Goal: Transaction & Acquisition: Purchase product/service

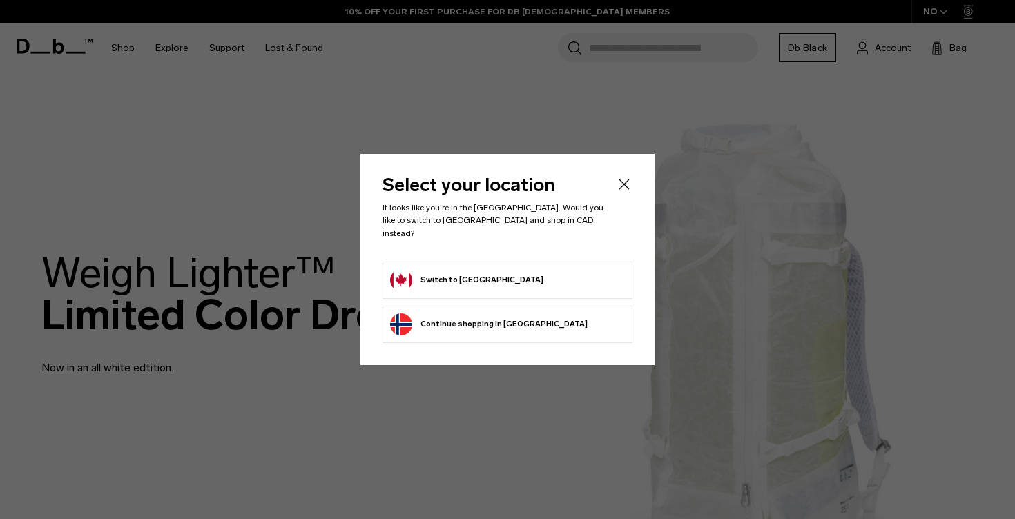
click at [0, 0] on div "Privacy Policy More Information" at bounding box center [0, 0] width 0 height 0
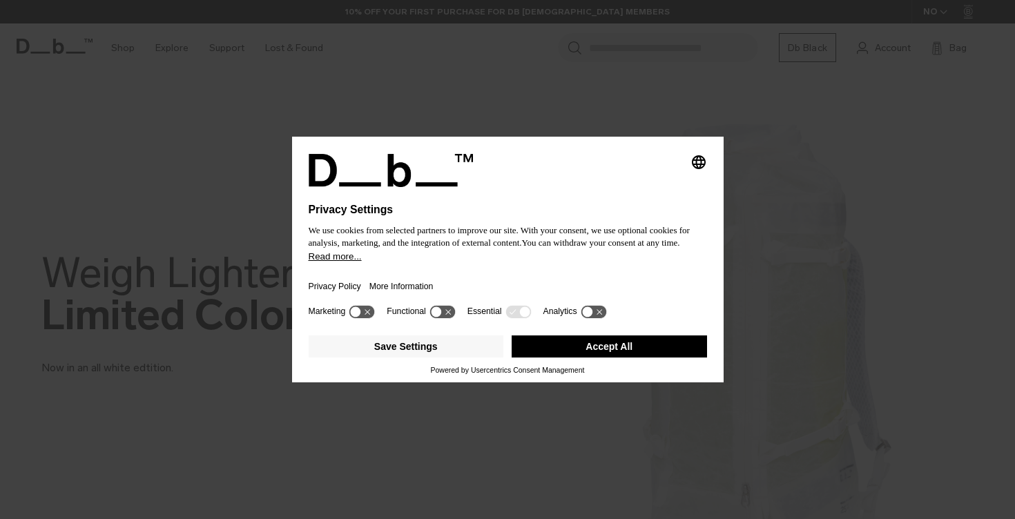
click at [548, 347] on button "Accept All" at bounding box center [609, 347] width 195 height 22
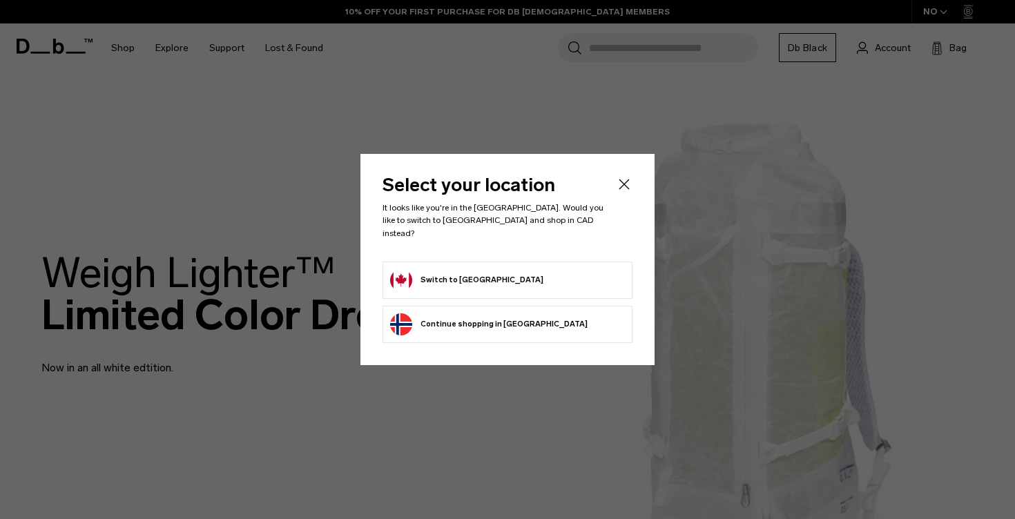
click at [474, 269] on button "Switch to Canada" at bounding box center [466, 280] width 153 height 22
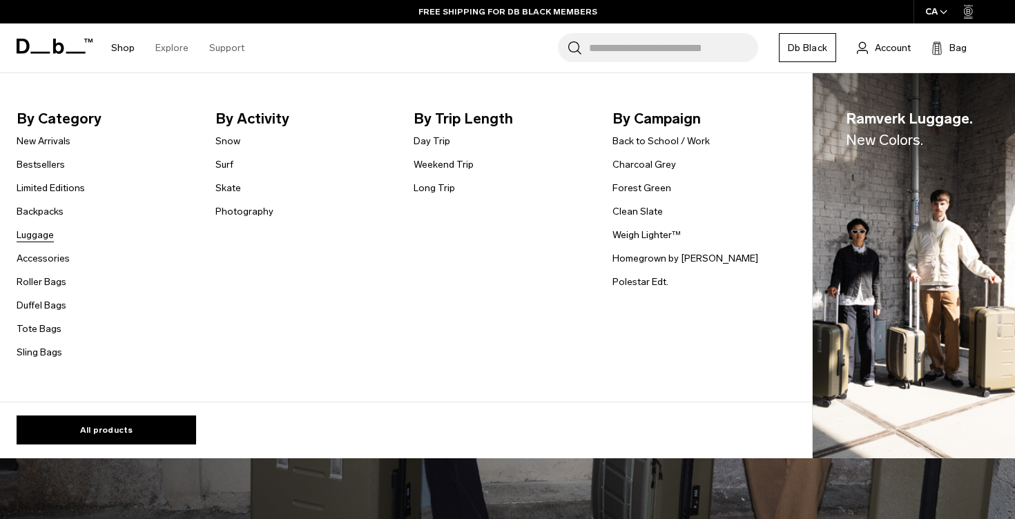
click at [52, 238] on link "Luggage" at bounding box center [35, 235] width 37 height 15
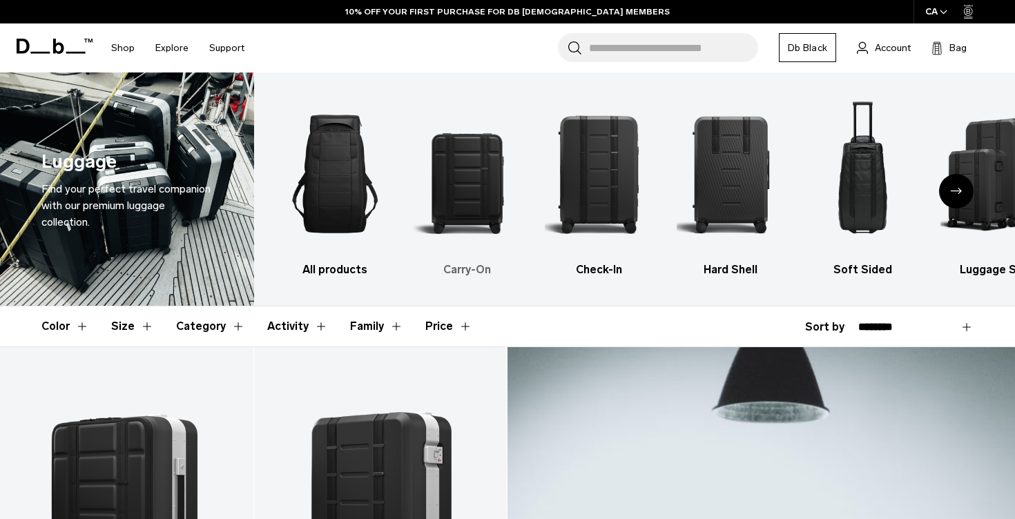
click at [463, 180] on img "2 / 6" at bounding box center [467, 174] width 108 height 162
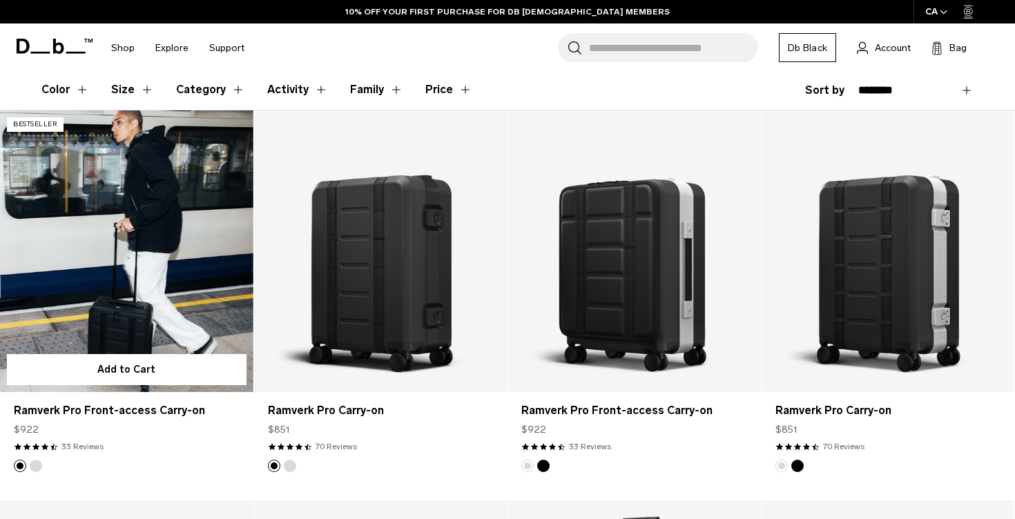
scroll to position [233, 0]
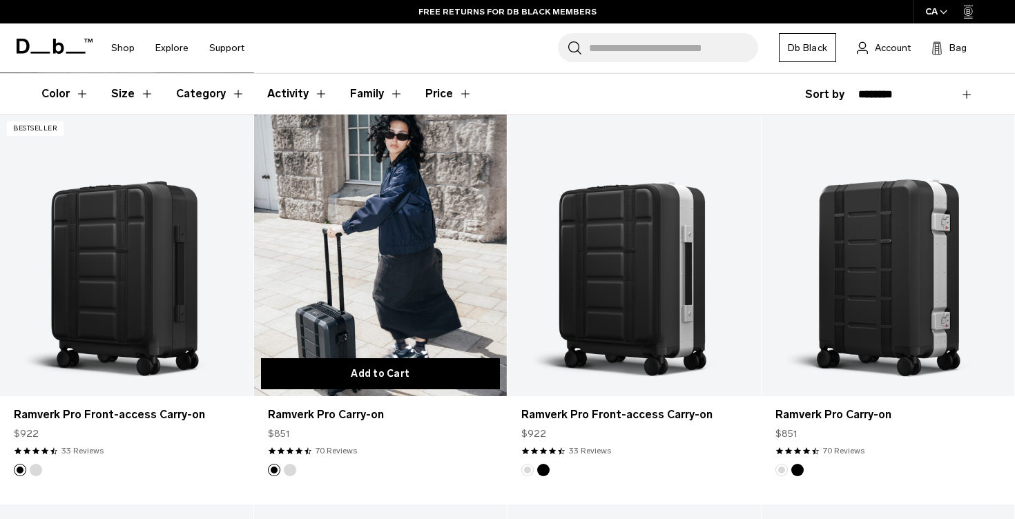
click at [396, 372] on button "Add to Cart" at bounding box center [381, 373] width 240 height 31
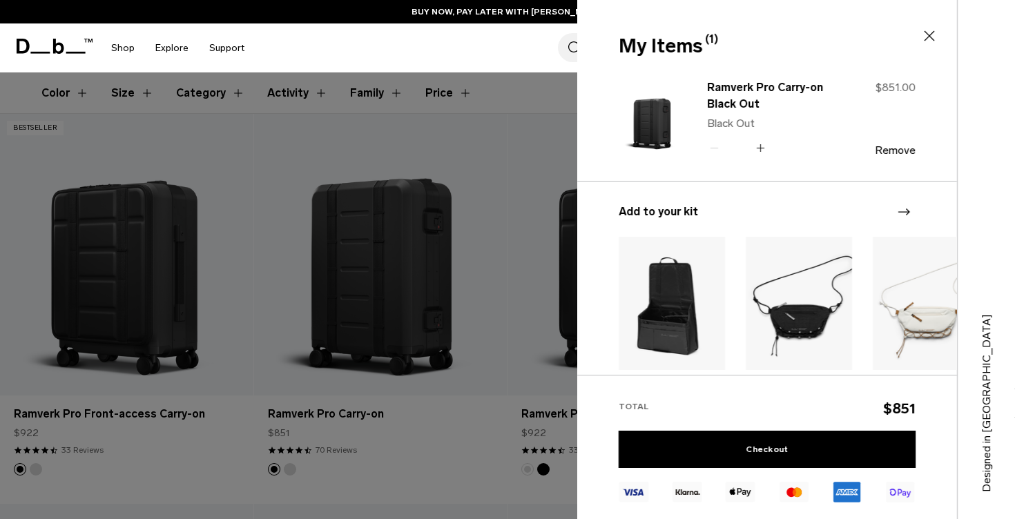
scroll to position [0, 0]
click at [934, 40] on icon at bounding box center [930, 36] width 10 height 10
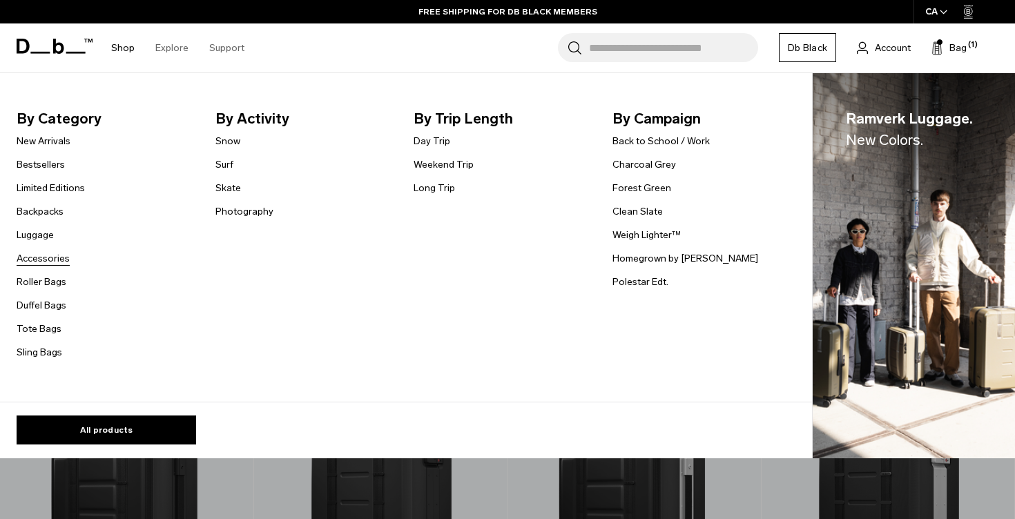
click at [59, 261] on link "Accessories" at bounding box center [43, 258] width 53 height 15
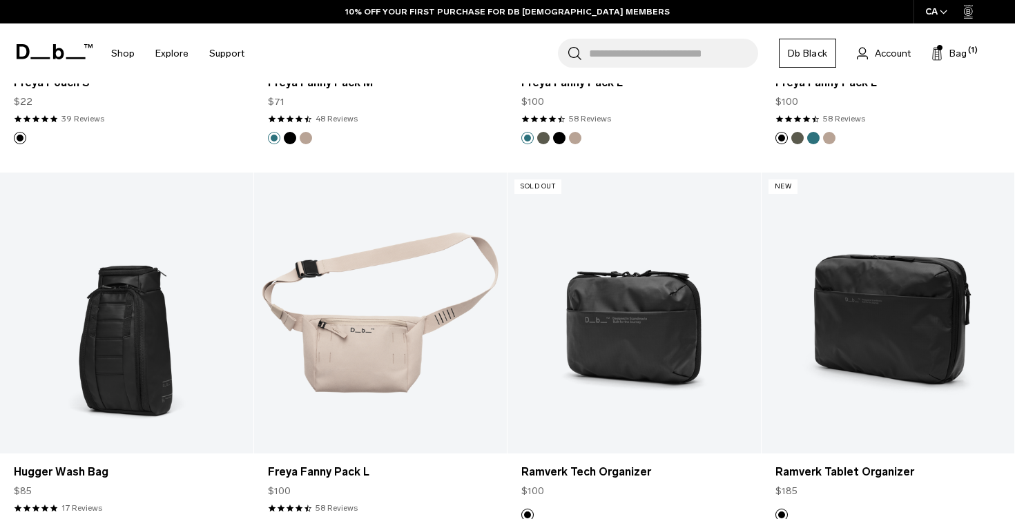
scroll to position [2547, 0]
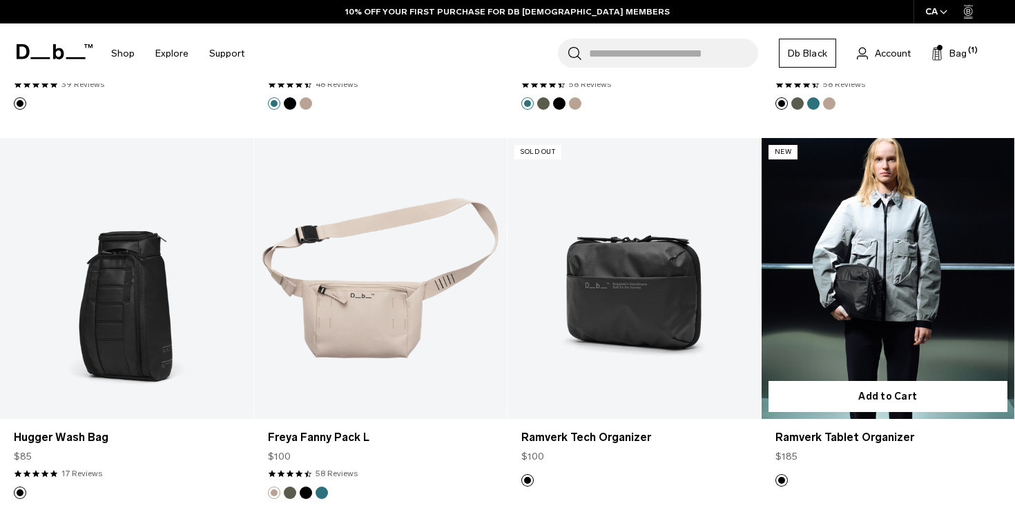
click at [838, 270] on link "Ramverk Tablet Organizer" at bounding box center [888, 278] width 253 height 281
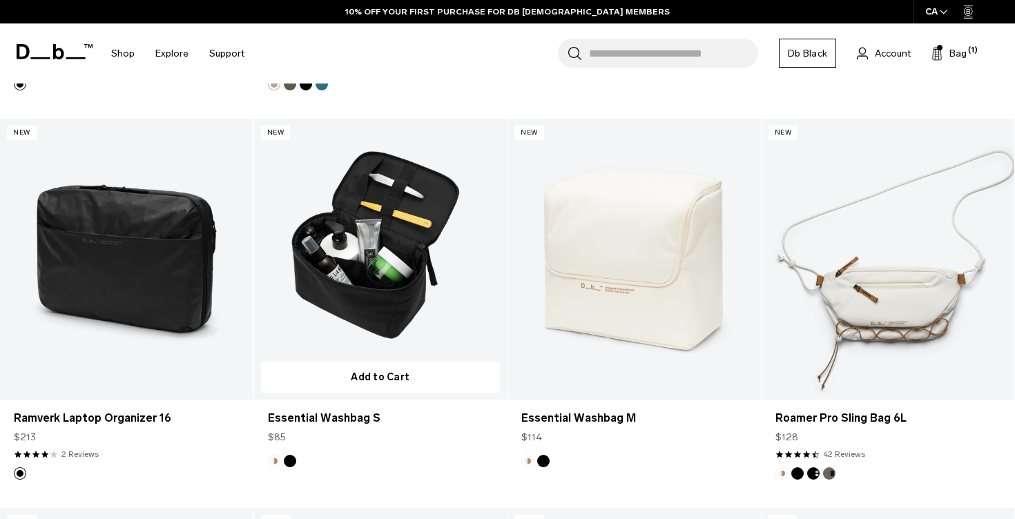
scroll to position [2957, 0]
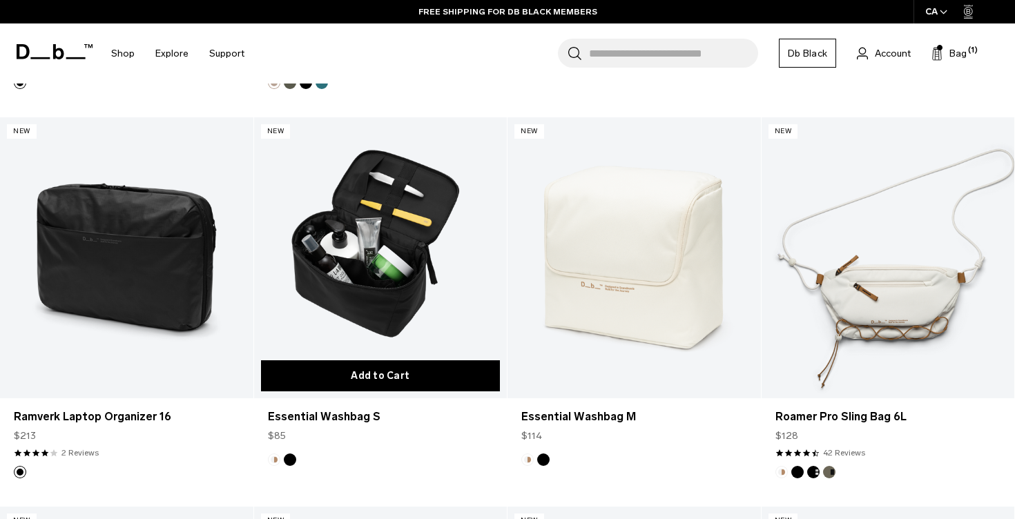
click at [329, 374] on button "Add to Cart" at bounding box center [381, 375] width 240 height 31
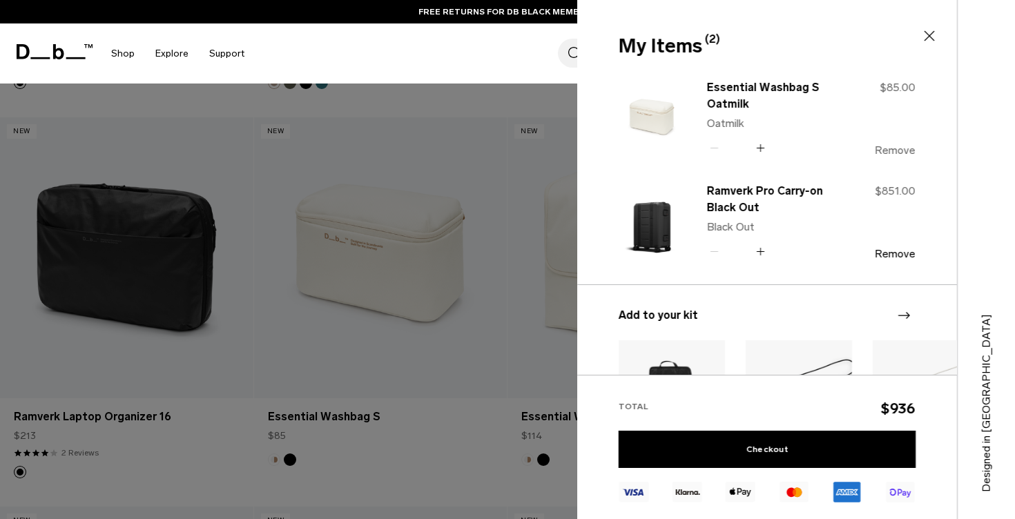
click at [894, 147] on button "Remove" at bounding box center [895, 150] width 41 height 12
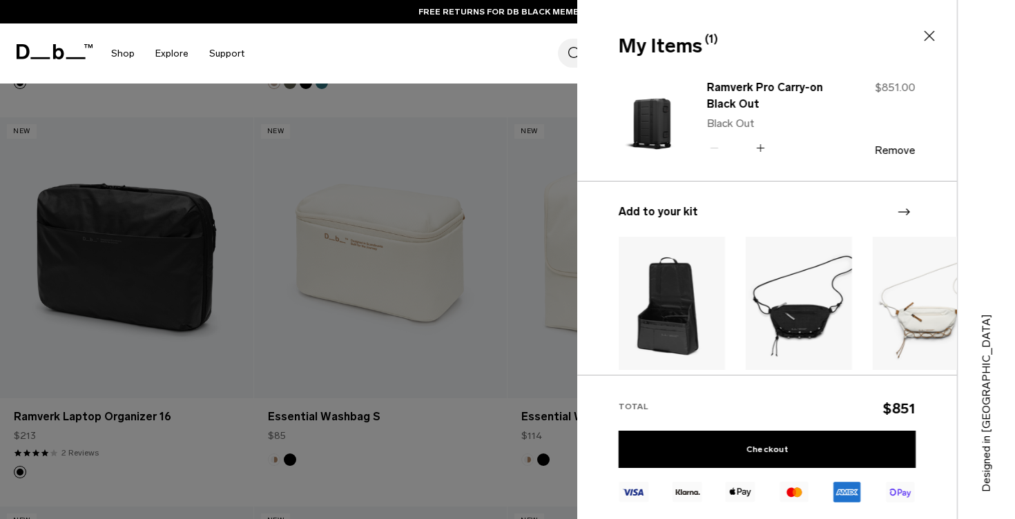
click at [432, 238] on div at bounding box center [507, 259] width 1015 height 519
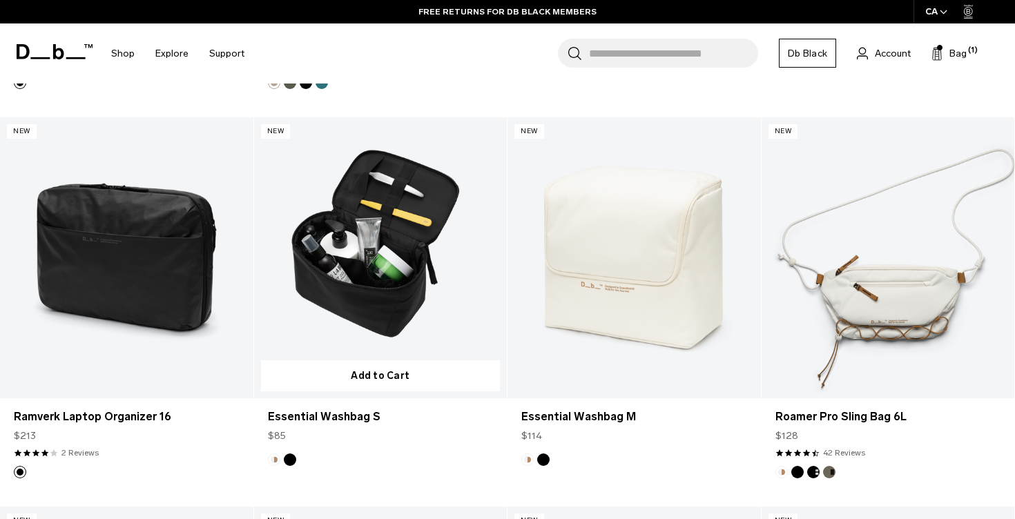
click at [290, 464] on button "Black Out" at bounding box center [290, 460] width 12 height 12
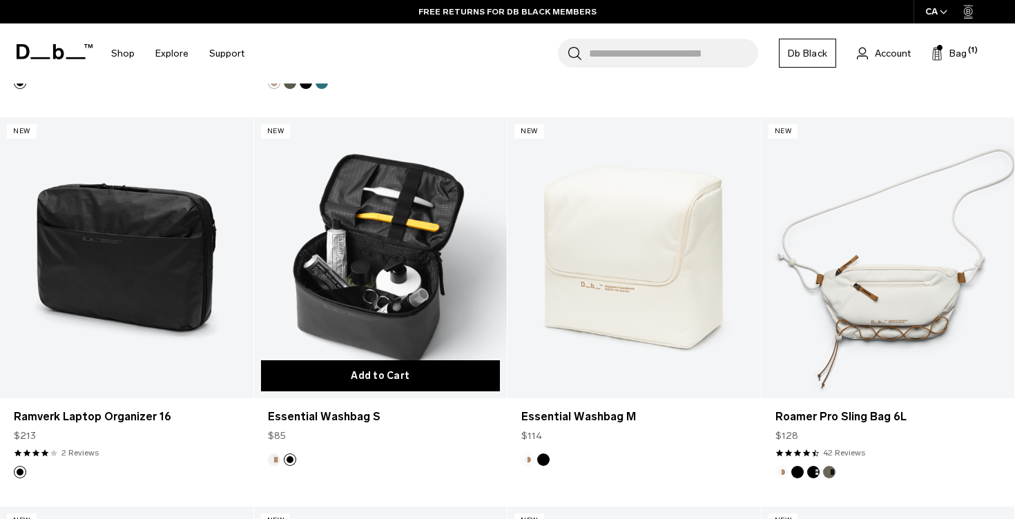
click at [396, 374] on button "Add to Cart" at bounding box center [381, 375] width 240 height 31
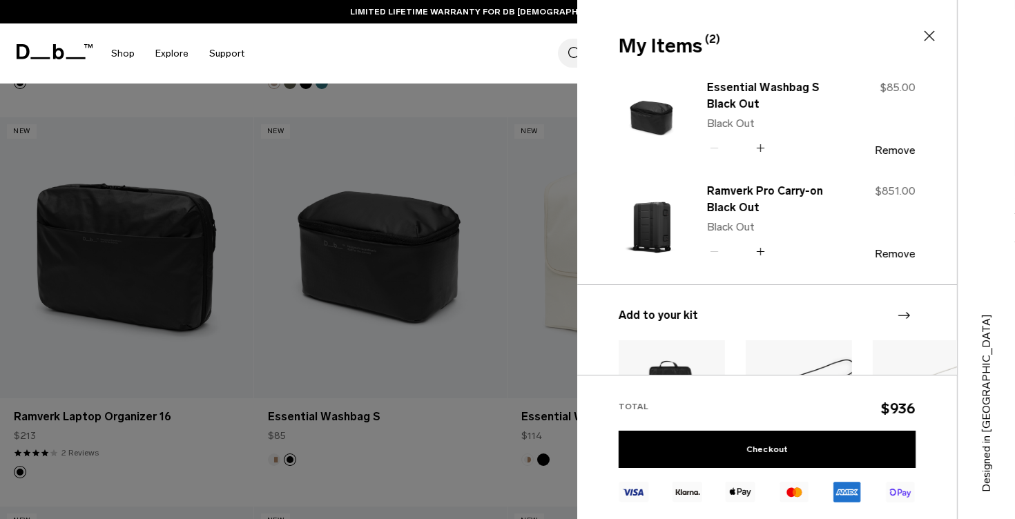
click at [927, 35] on icon at bounding box center [929, 36] width 17 height 17
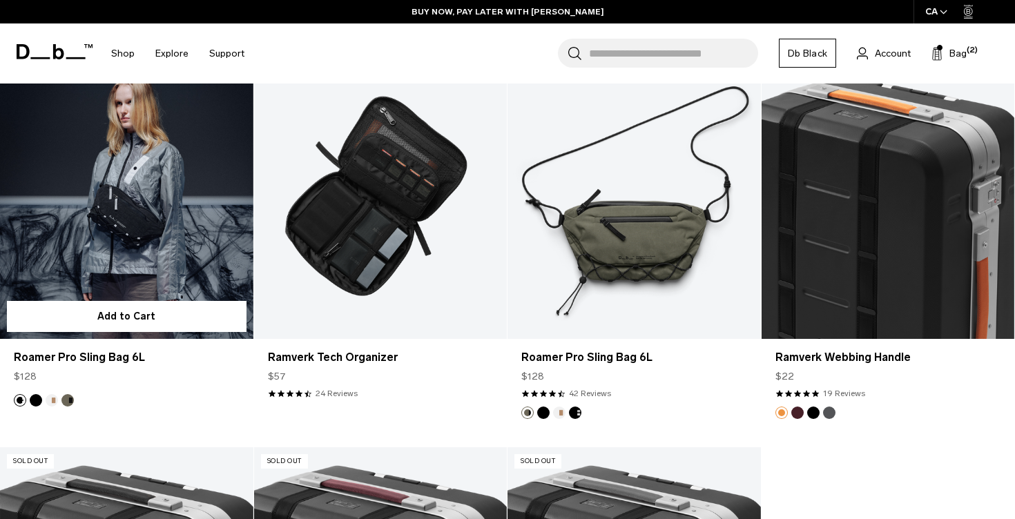
scroll to position [3797, 0]
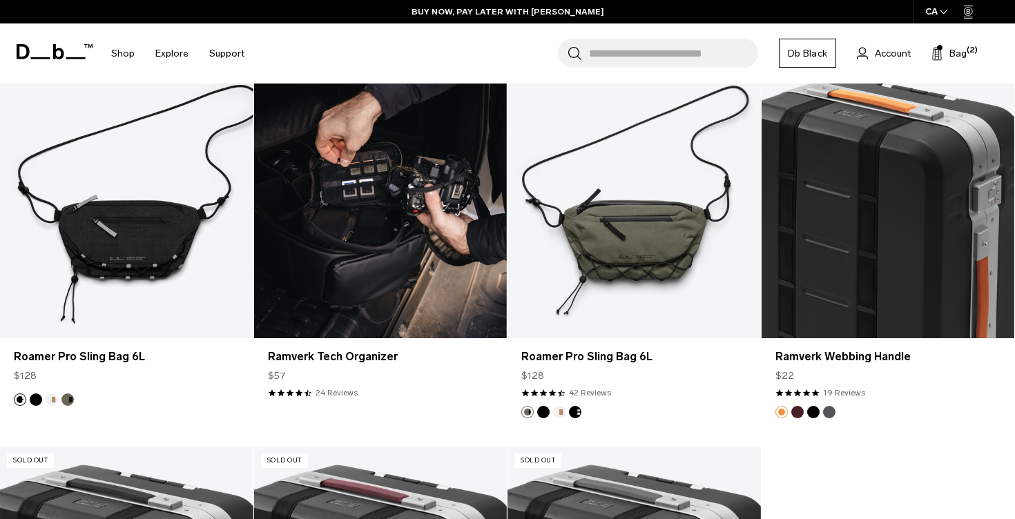
click at [342, 165] on link "Ramverk Tech Organizer" at bounding box center [380, 197] width 253 height 281
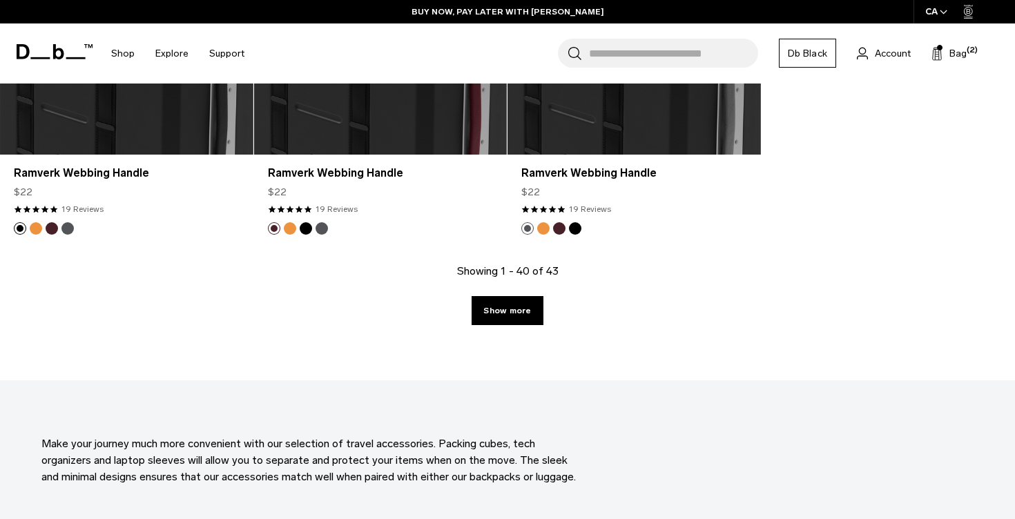
scroll to position [4240, 0]
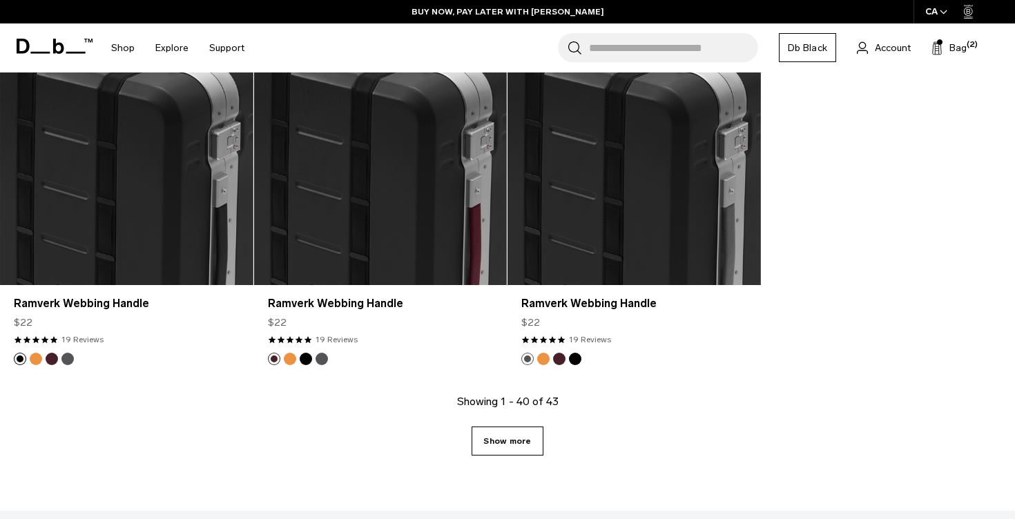
click at [534, 444] on link "Show more" at bounding box center [507, 441] width 71 height 29
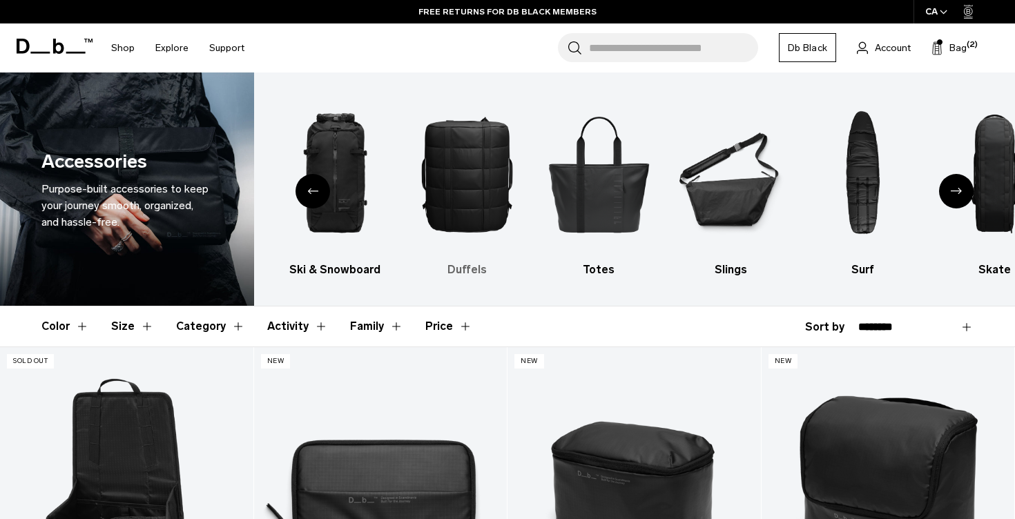
click at [485, 184] on img "5 / 10" at bounding box center [467, 174] width 108 height 162
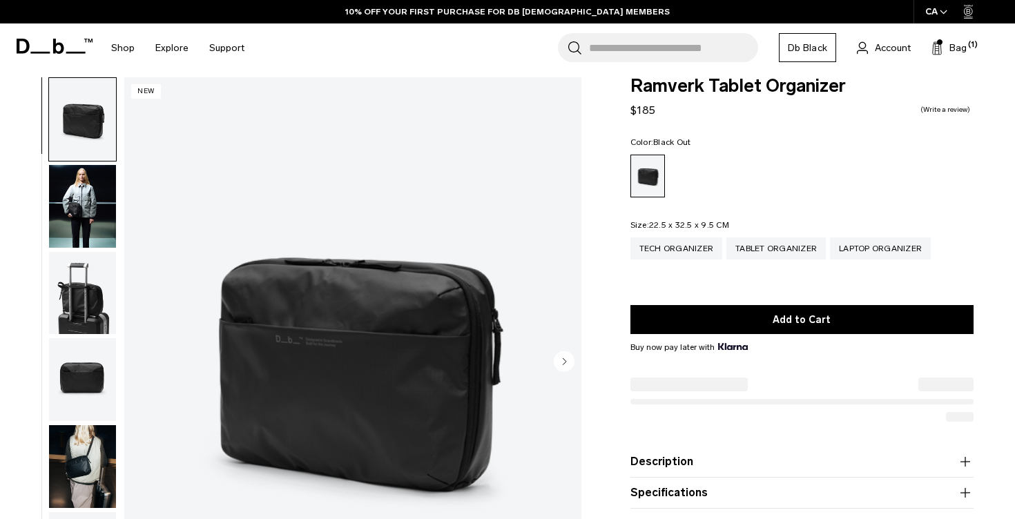
scroll to position [17, 0]
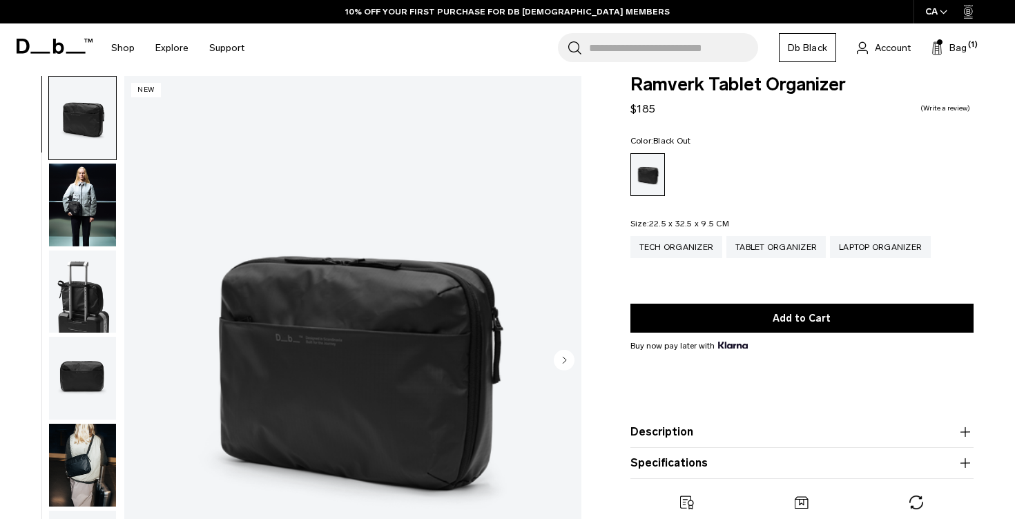
click at [89, 281] on img "button" at bounding box center [82, 292] width 67 height 83
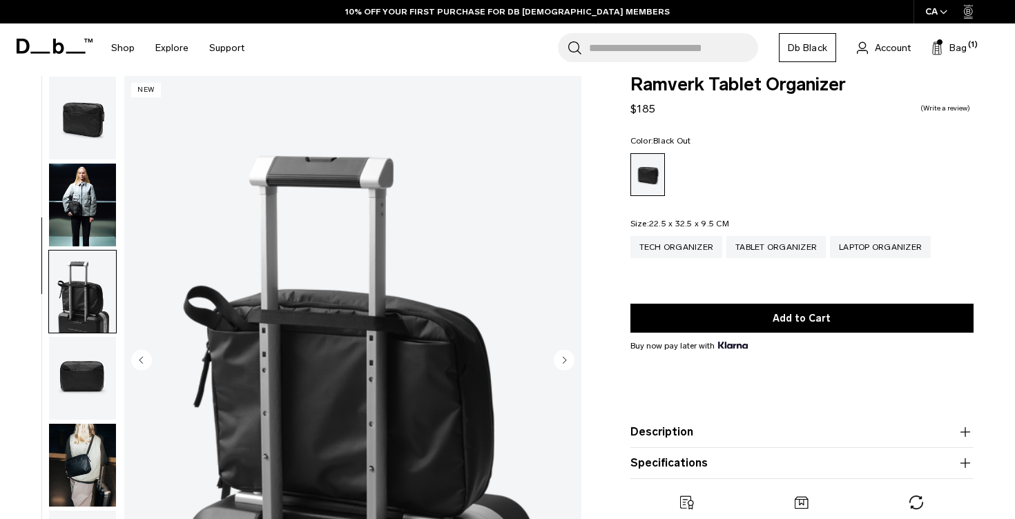
scroll to position [129, 0]
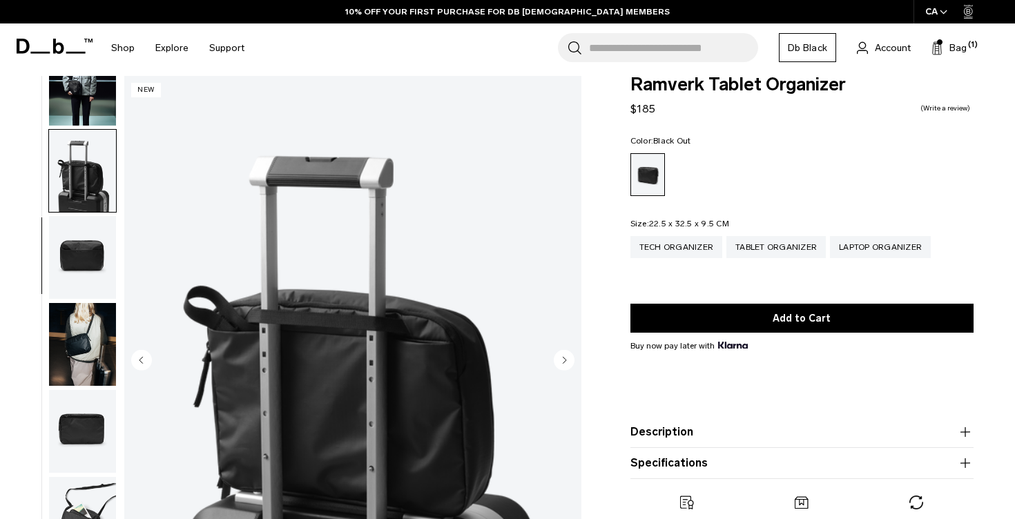
click at [89, 280] on img "button" at bounding box center [82, 257] width 67 height 83
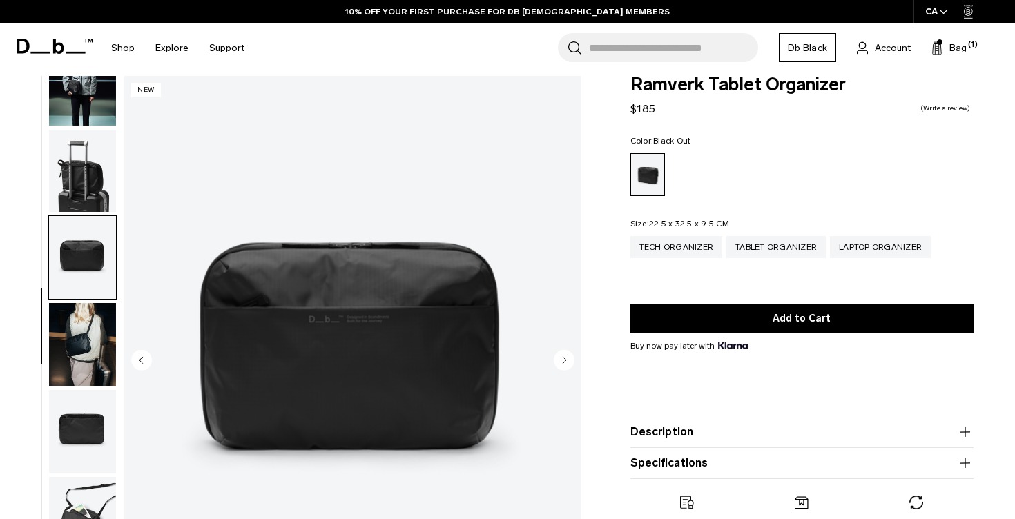
click at [97, 322] on img "button" at bounding box center [82, 344] width 67 height 83
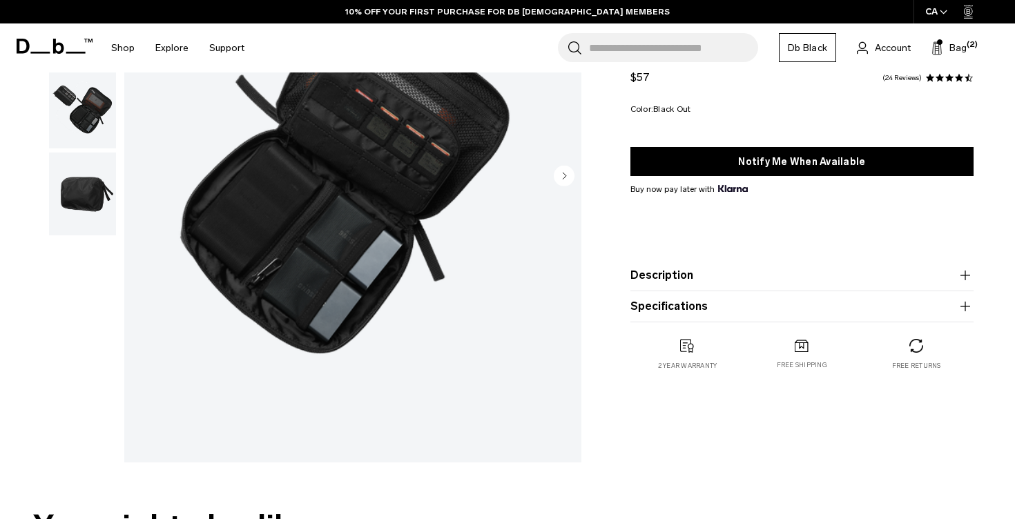
scroll to position [286, 0]
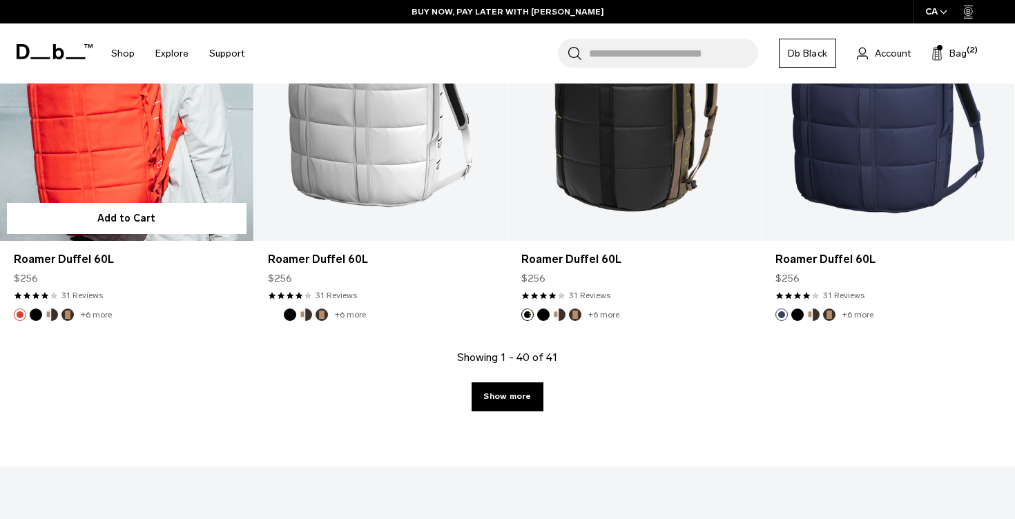
scroll to position [3909, 0]
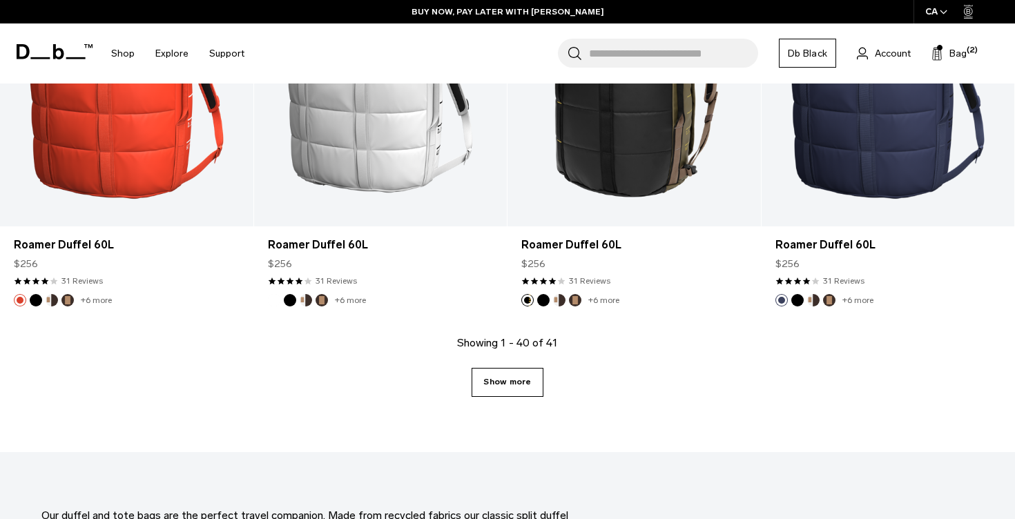
click at [518, 376] on link "Show more" at bounding box center [507, 382] width 71 height 29
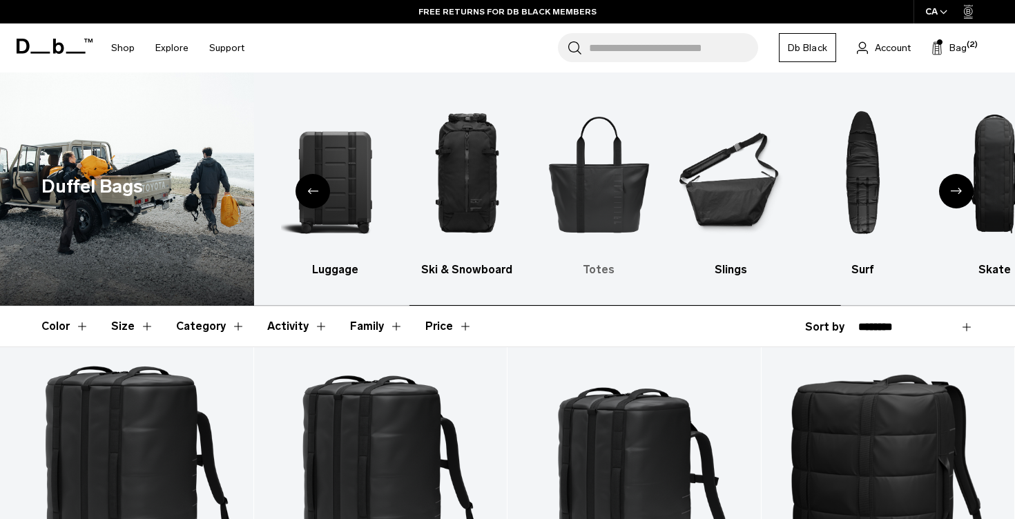
click at [595, 188] on img "5 / 10" at bounding box center [599, 174] width 108 height 162
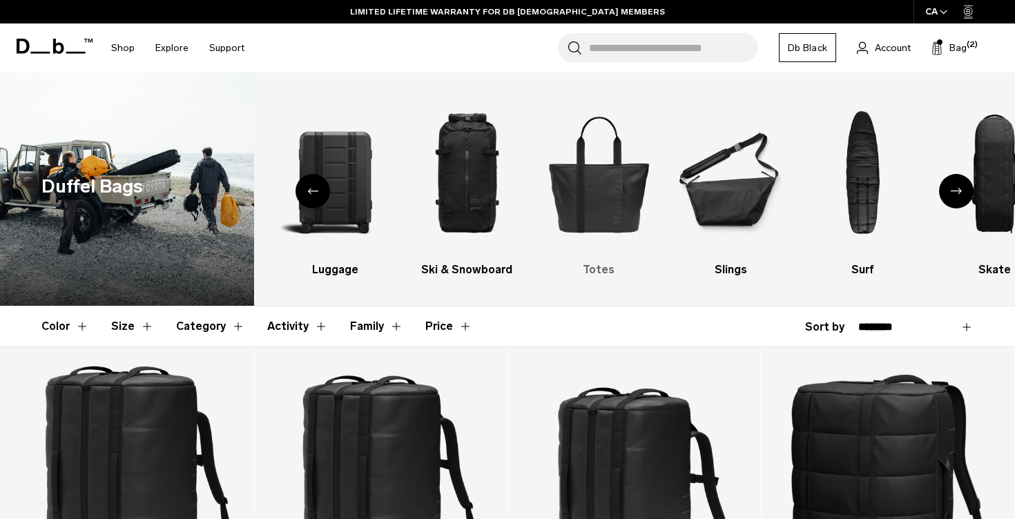
click at [590, 184] on img "5 / 10" at bounding box center [599, 174] width 108 height 162
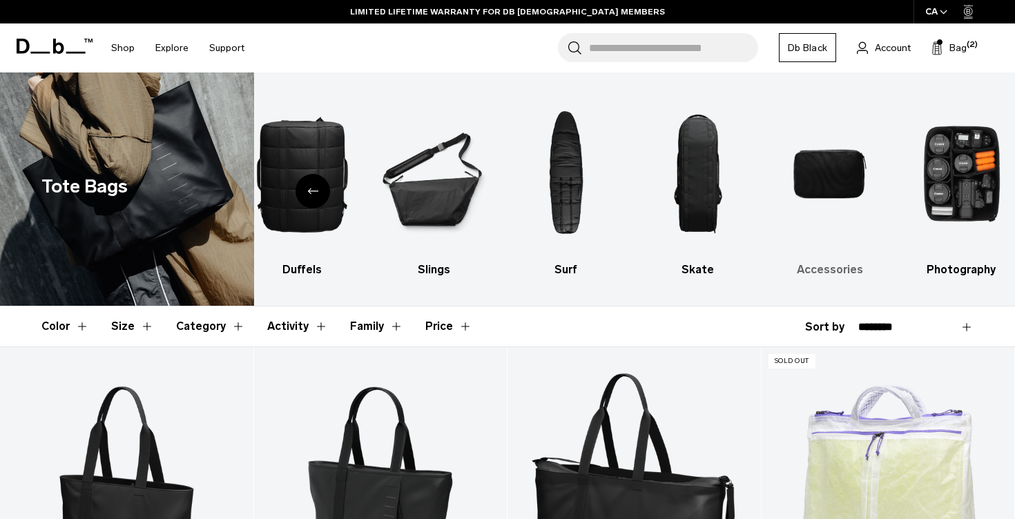
click at [808, 156] on img "9 / 10" at bounding box center [830, 174] width 108 height 162
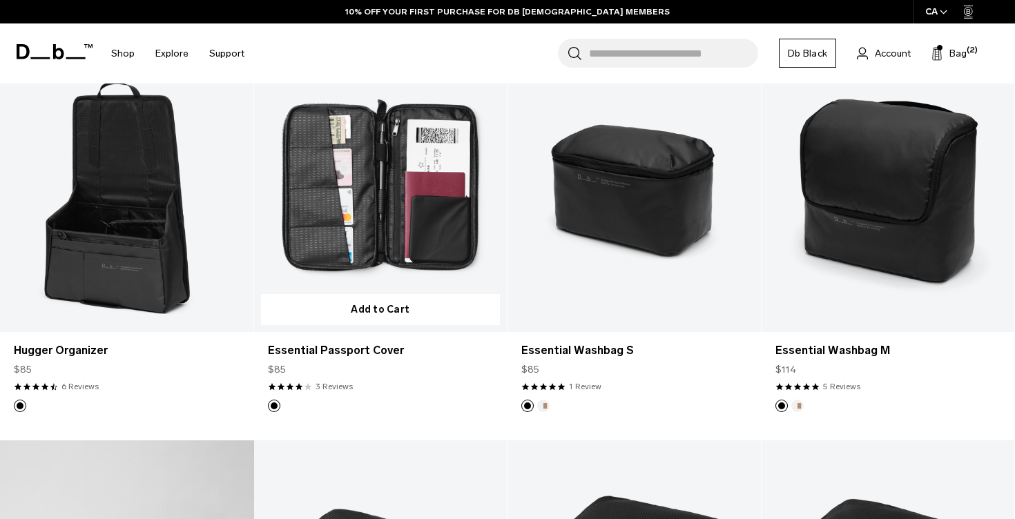
scroll to position [298, 0]
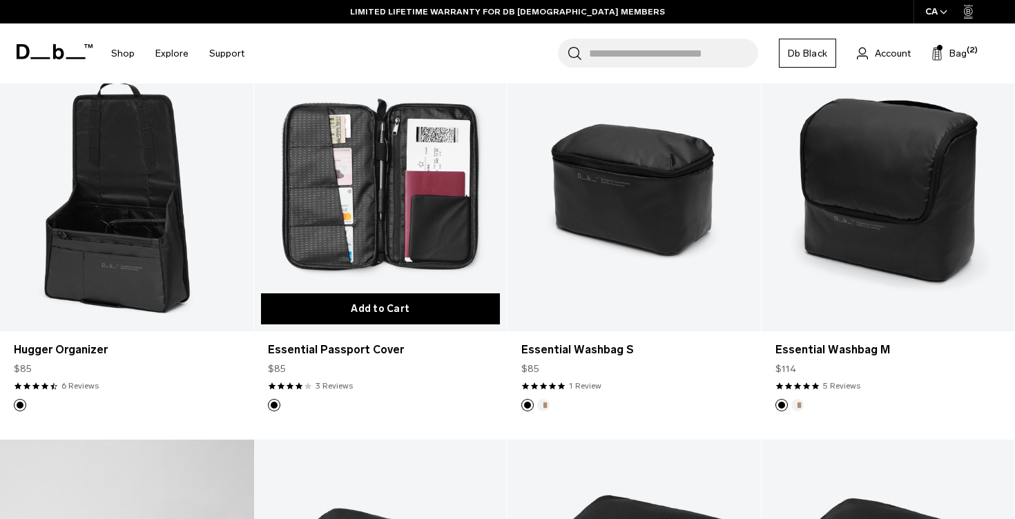
click at [409, 307] on button "Add to Cart" at bounding box center [381, 308] width 240 height 31
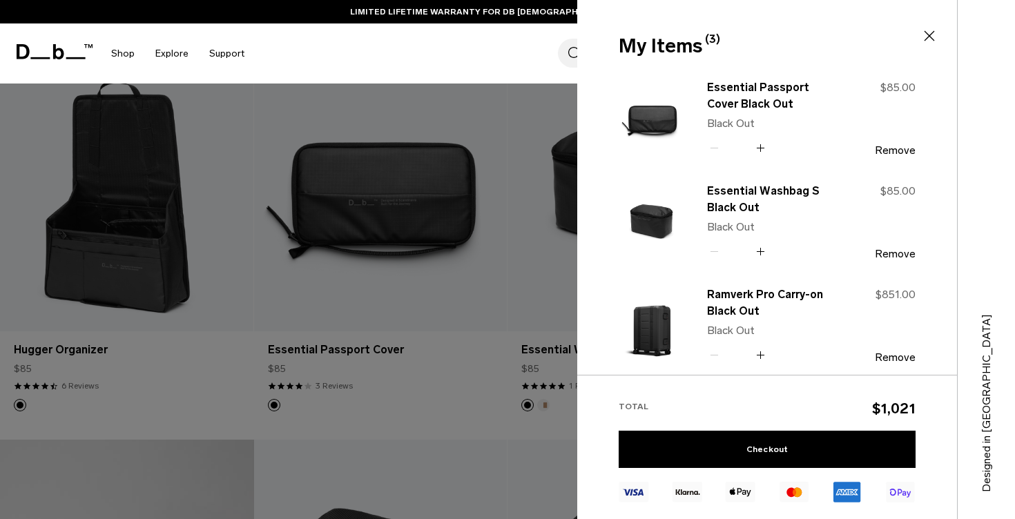
click at [931, 38] on icon at bounding box center [930, 36] width 10 height 10
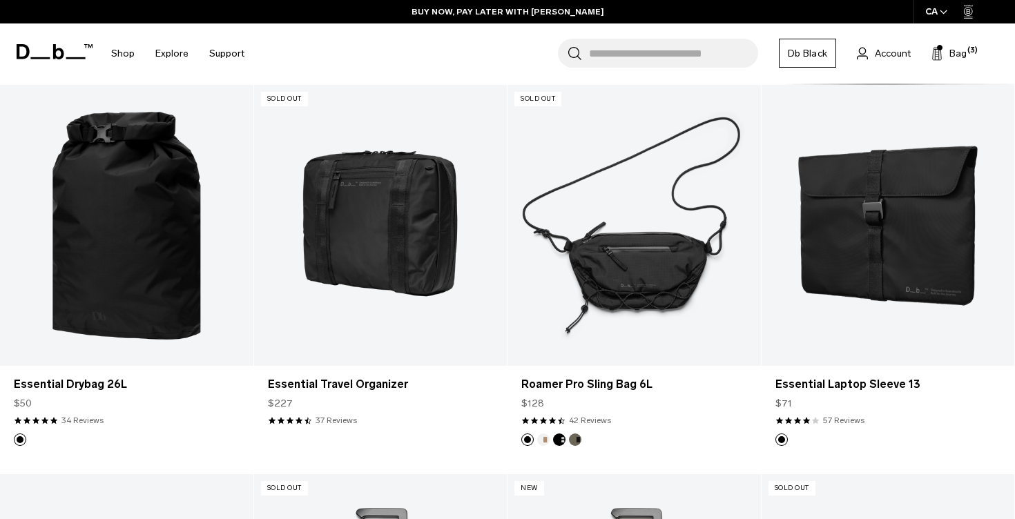
scroll to position [1433, 0]
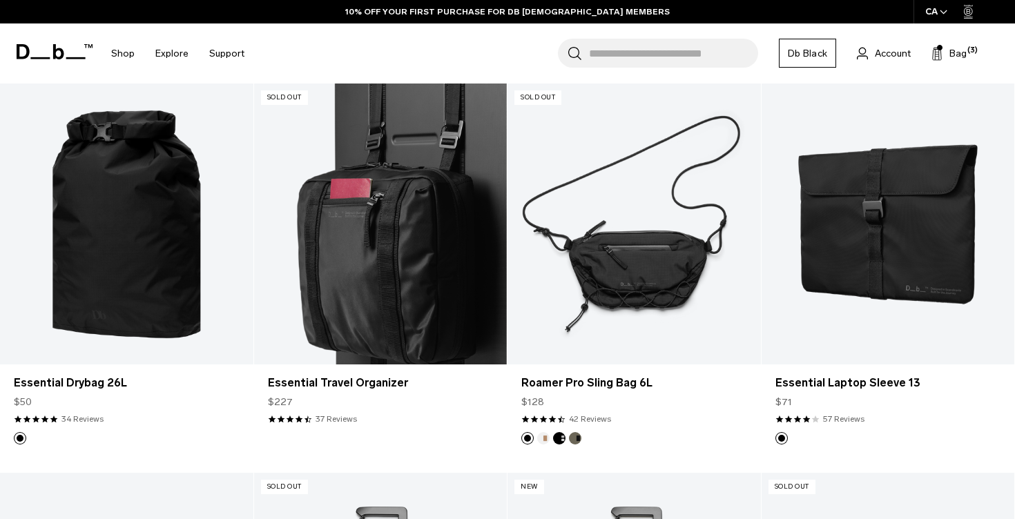
click at [405, 216] on link "Essential Travel Organizer" at bounding box center [380, 224] width 253 height 281
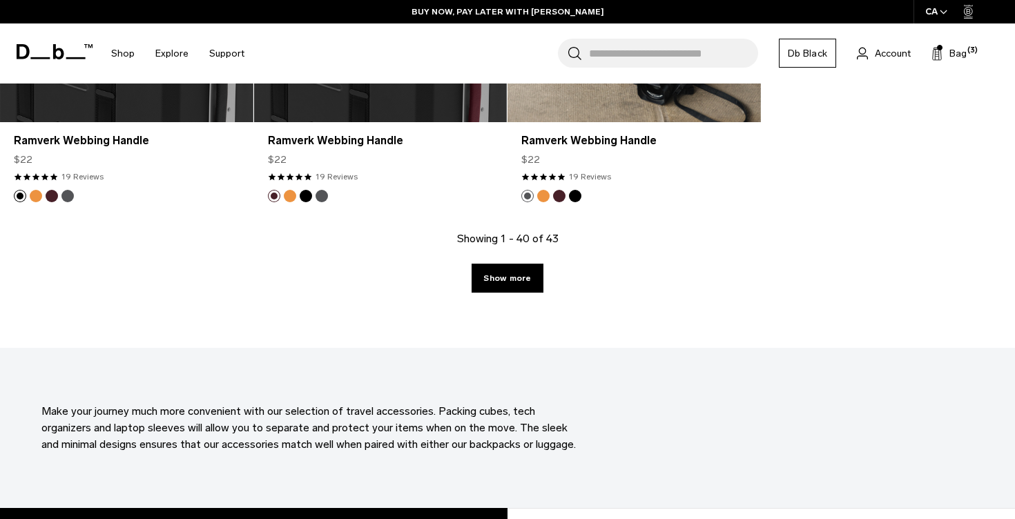
scroll to position [4416, 0]
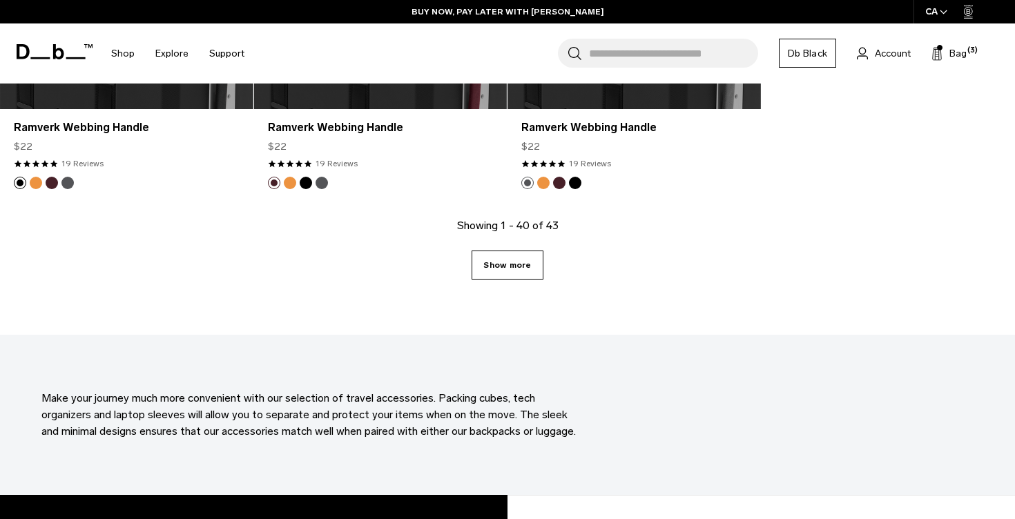
click at [507, 265] on link "Show more" at bounding box center [507, 265] width 71 height 29
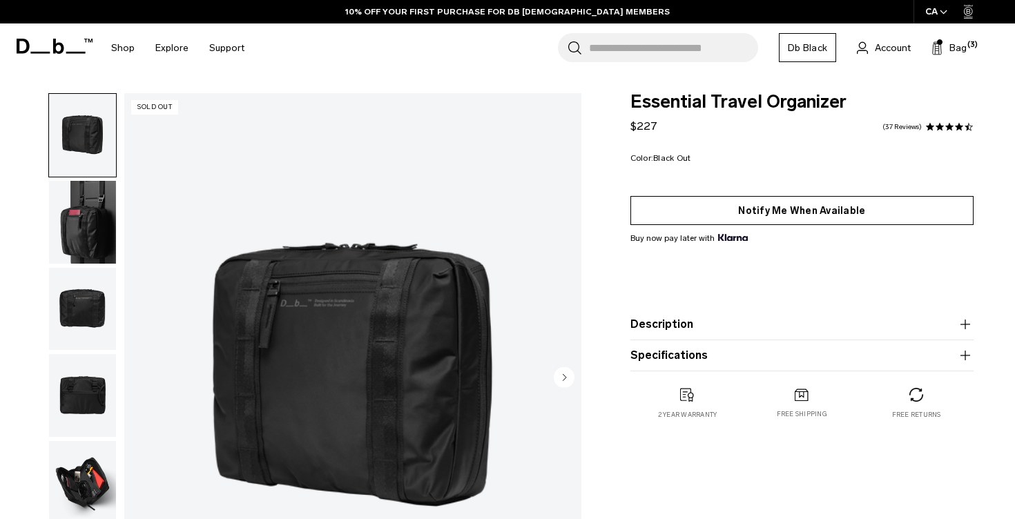
click at [764, 214] on button "Notify Me When Available" at bounding box center [801, 210] width 343 height 29
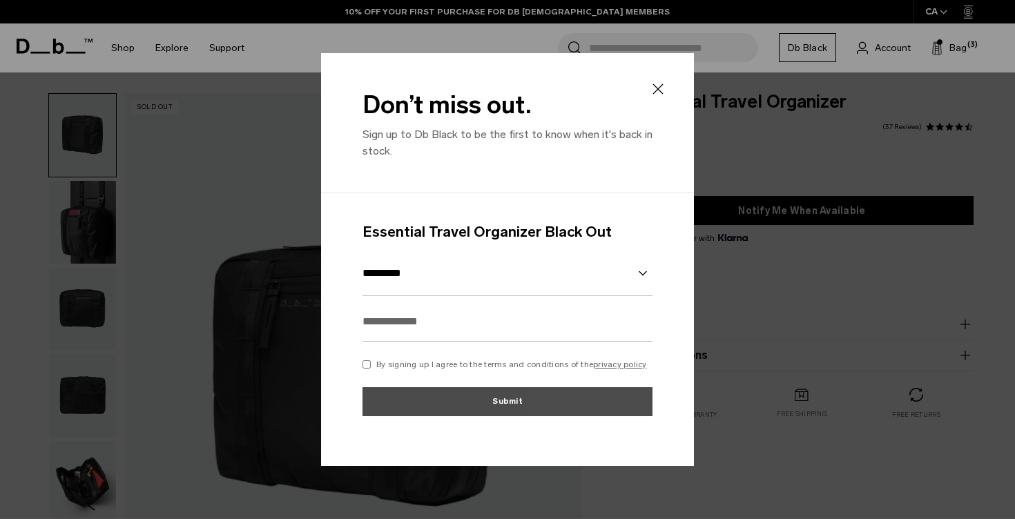
click at [446, 336] on input "text" at bounding box center [508, 322] width 290 height 40
click at [477, 329] on input "text" at bounding box center [508, 322] width 290 height 40
type input "**********"
click at [361, 363] on form "**********" at bounding box center [507, 329] width 373 height 273
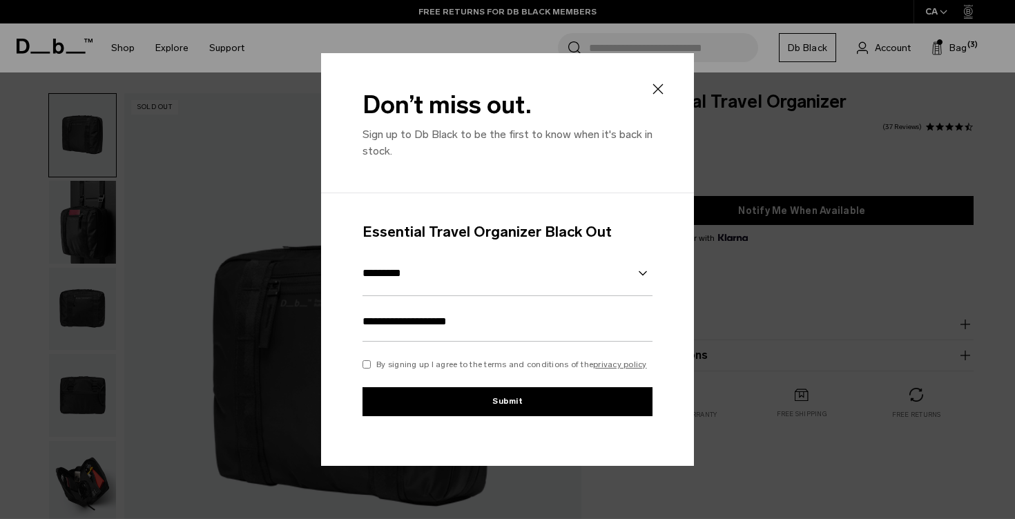
click at [490, 401] on button "Submit" at bounding box center [508, 401] width 290 height 29
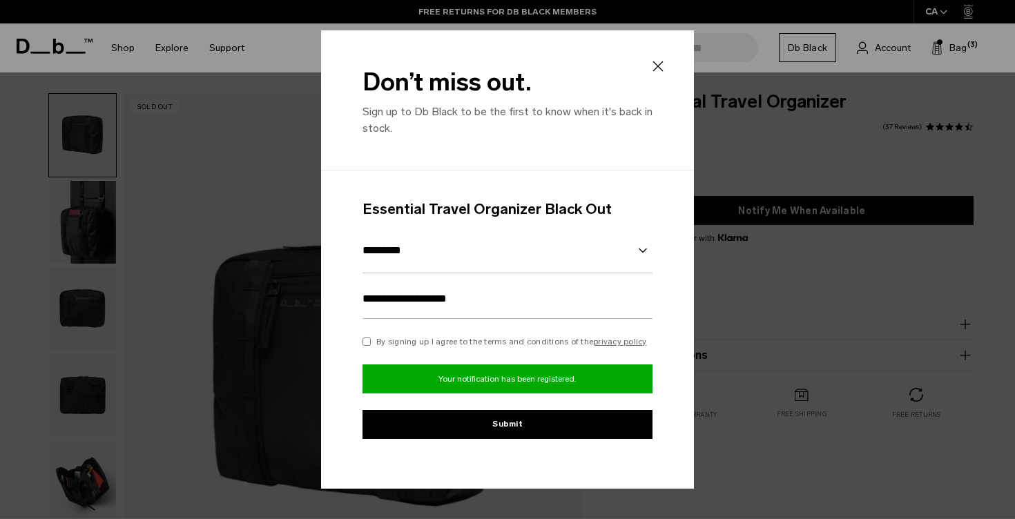
click at [519, 429] on button "Submit" at bounding box center [508, 424] width 290 height 29
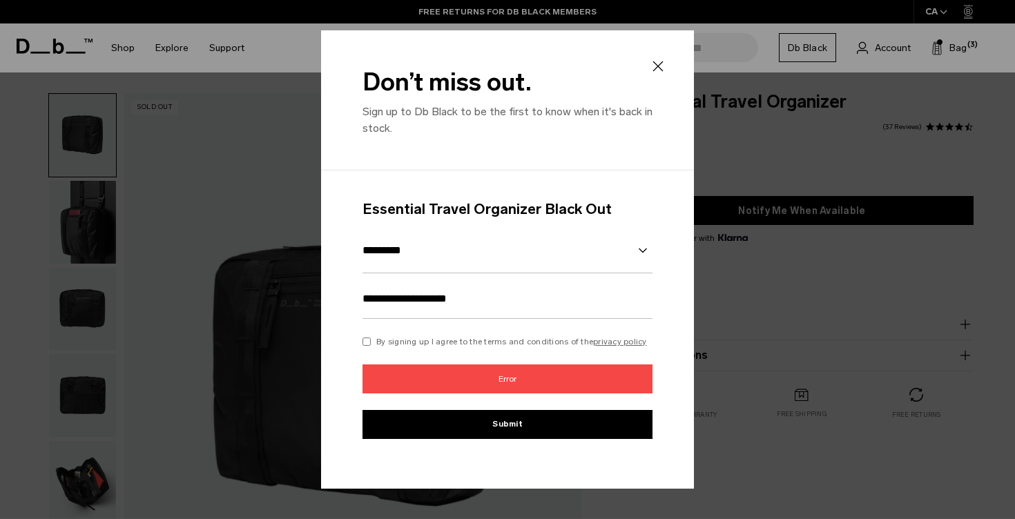
click at [659, 61] on icon at bounding box center [658, 66] width 17 height 17
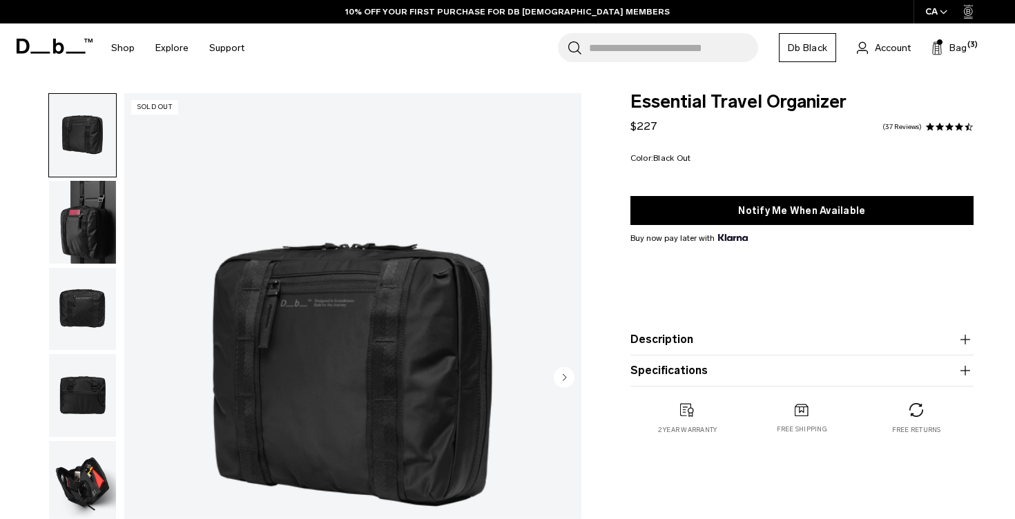
click at [75, 213] on img "button" at bounding box center [82, 222] width 67 height 83
